Goal: Check status: Check status

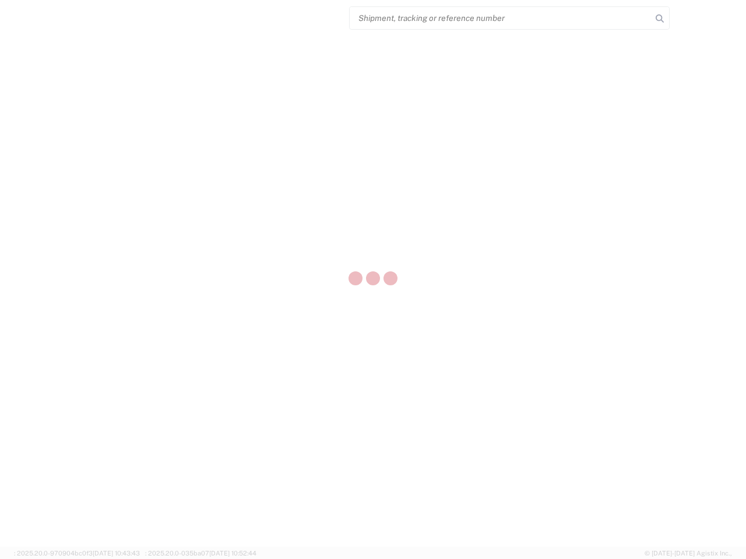
select select "US"
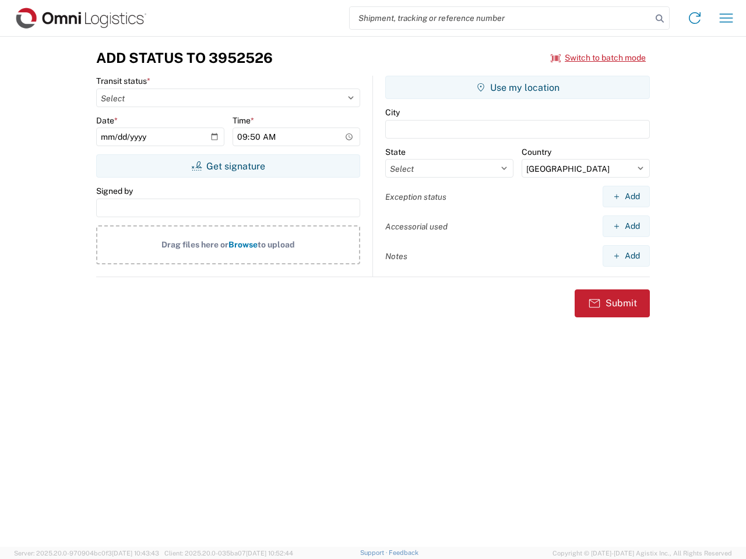
click at [500, 18] on input "search" at bounding box center [500, 18] width 302 height 22
click at [659, 19] on icon at bounding box center [659, 18] width 16 height 16
click at [694, 18] on icon at bounding box center [694, 18] width 19 height 19
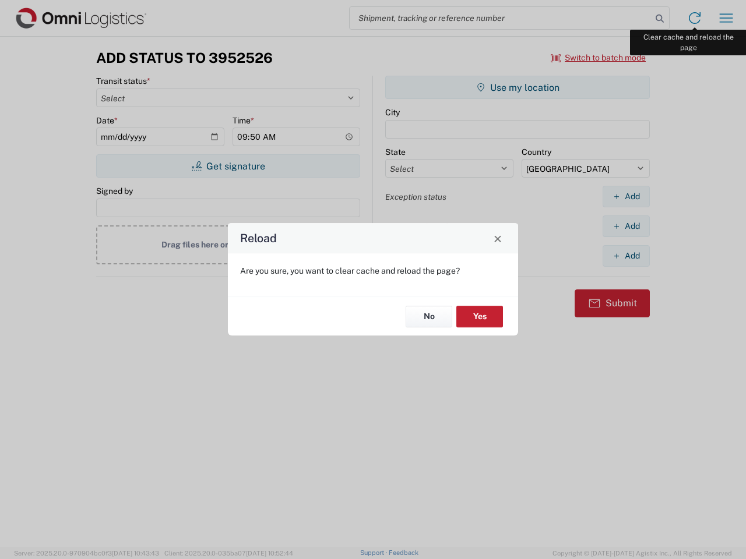
click at [726, 18] on div "Reload Are you sure, you want to clear cache and reload the page? No Yes" at bounding box center [373, 279] width 746 height 559
click at [598, 58] on div "Reload Are you sure, you want to clear cache and reload the page? No Yes" at bounding box center [373, 279] width 746 height 559
click at [228, 166] on div "Reload Are you sure, you want to clear cache and reload the page? No Yes" at bounding box center [373, 279] width 746 height 559
click at [517, 87] on div "Reload Are you sure, you want to clear cache and reload the page? No Yes" at bounding box center [373, 279] width 746 height 559
click at [626, 196] on div "Reload Are you sure, you want to clear cache and reload the page? No Yes" at bounding box center [373, 279] width 746 height 559
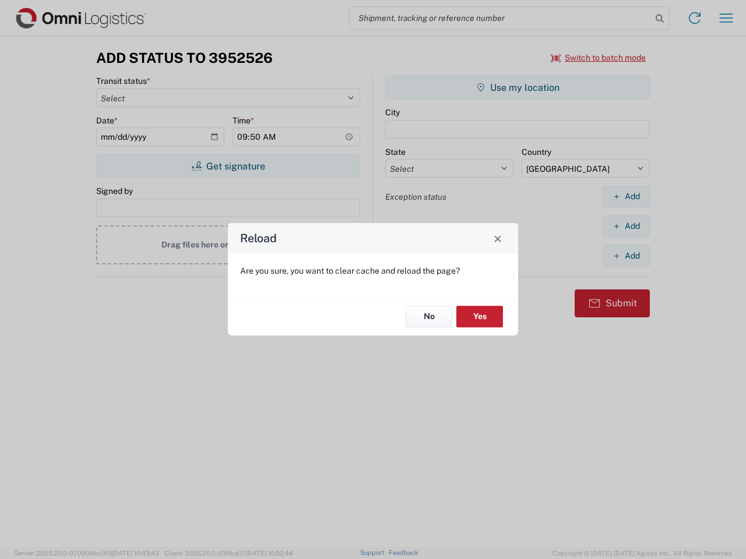
click at [626, 226] on div "Reload Are you sure, you want to clear cache and reload the page? No Yes" at bounding box center [373, 279] width 746 height 559
click at [626, 256] on div "Reload Are you sure, you want to clear cache and reload the page? No Yes" at bounding box center [373, 279] width 746 height 559
